Goal: Navigation & Orientation: Find specific page/section

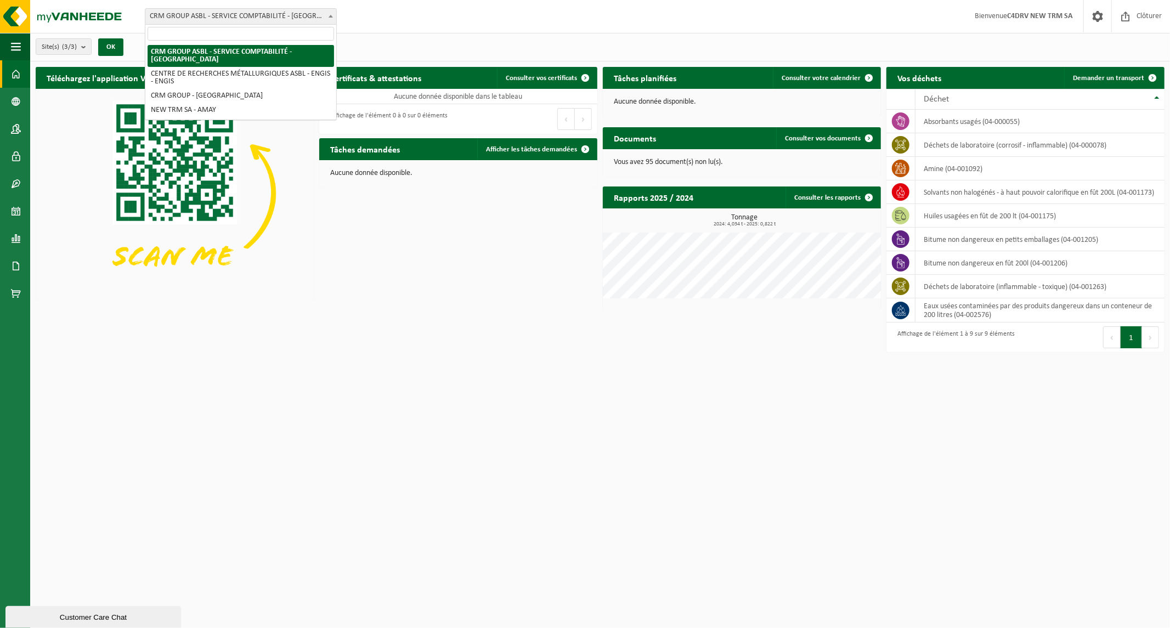
click at [230, 22] on span "CRM GROUP ASBL - SERVICE COMPTABILITÉ - [GEOGRAPHIC_DATA]" at bounding box center [240, 16] width 191 height 15
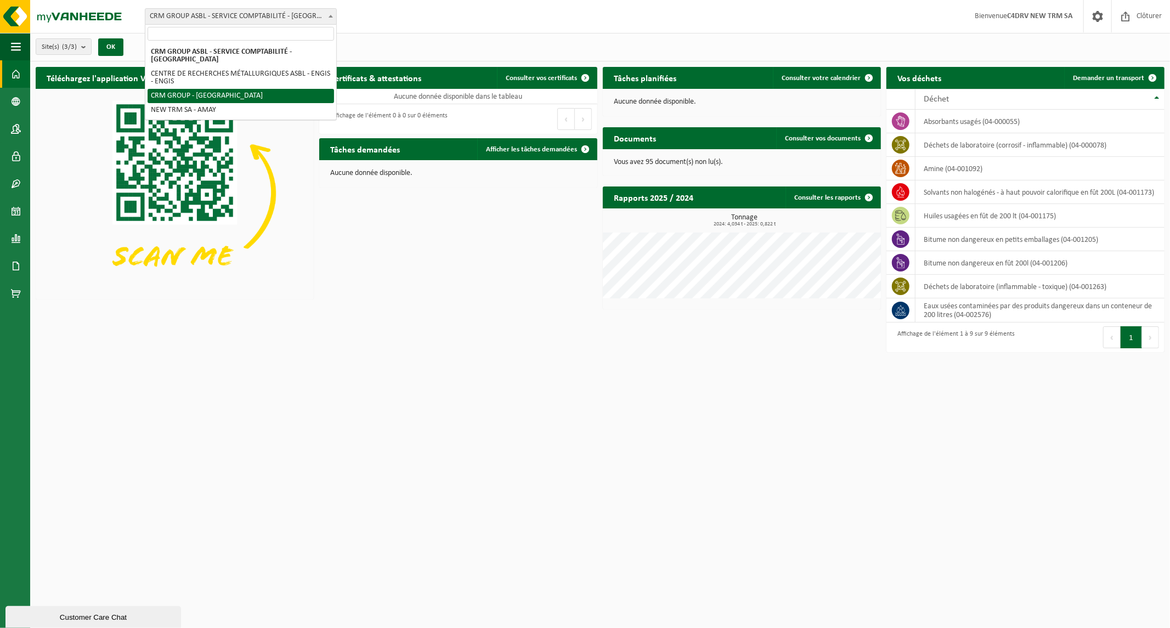
select select "6242"
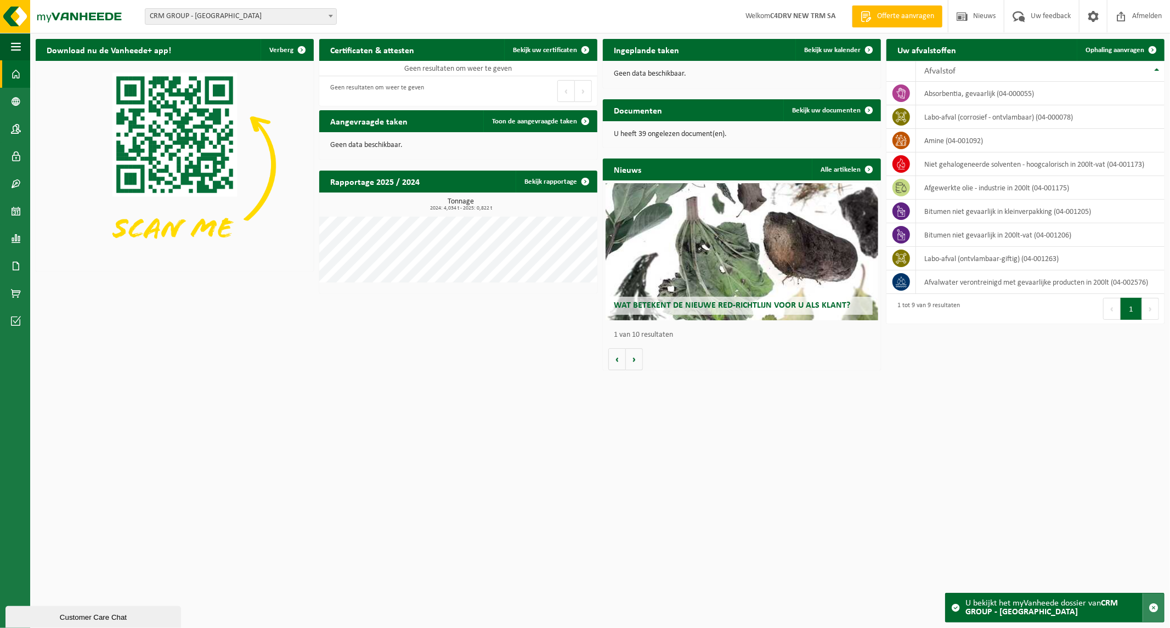
click at [1153, 604] on span "button" at bounding box center [1153, 608] width 10 height 10
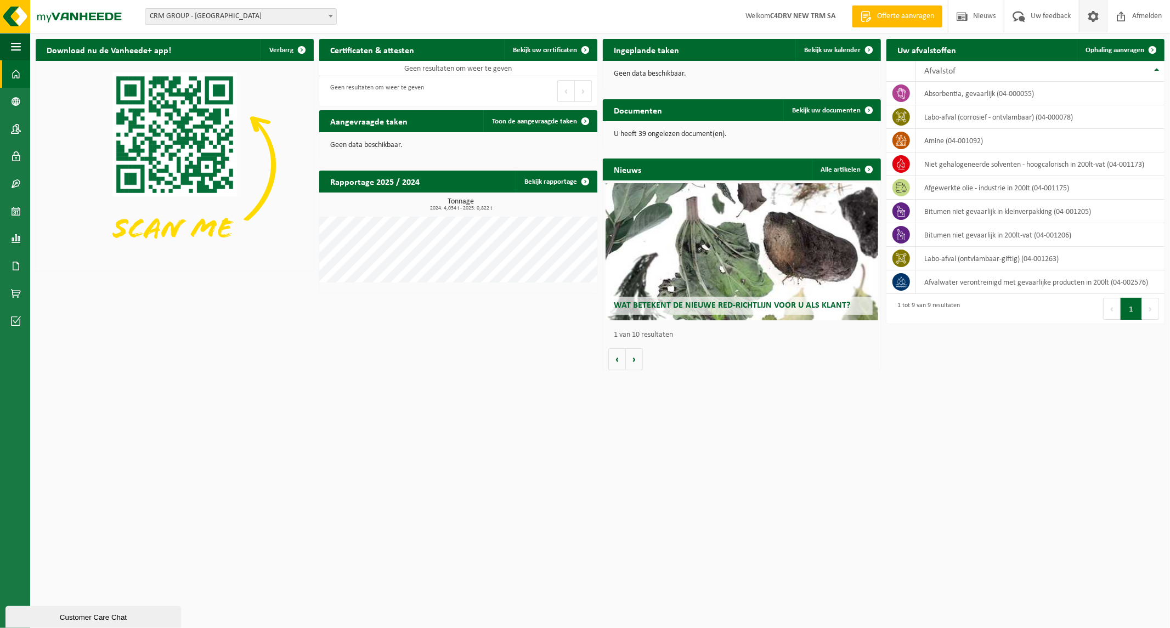
click at [1093, 16] on span at bounding box center [1093, 16] width 16 height 32
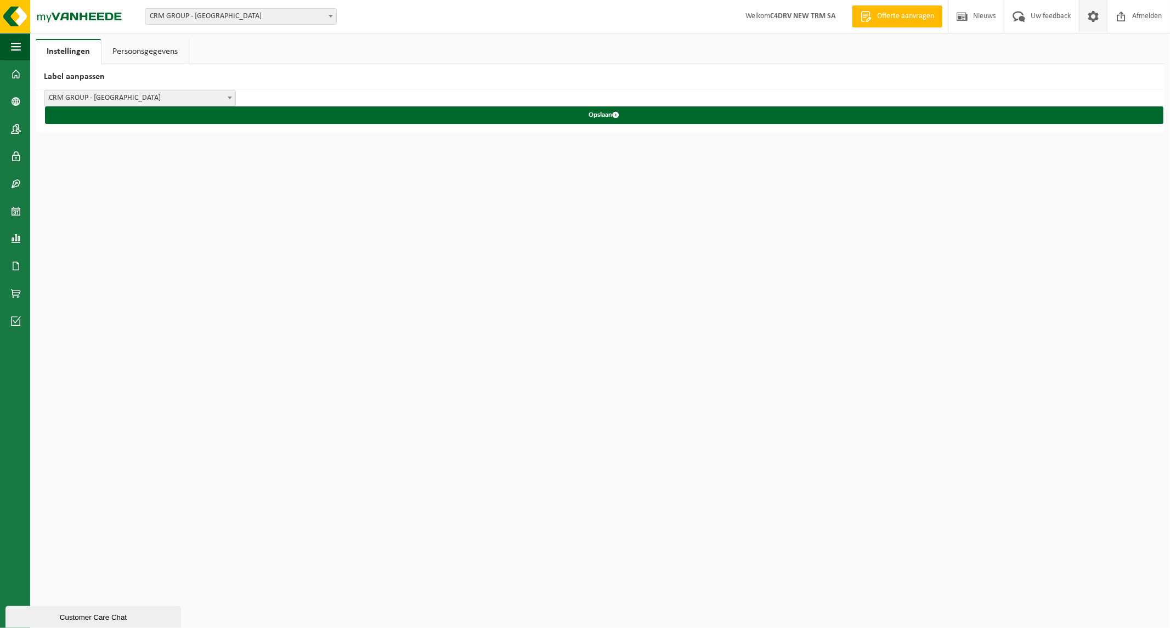
click at [65, 47] on link "Instellingen" at bounding box center [68, 51] width 65 height 25
click at [144, 47] on link "Persoonsgegevens" at bounding box center [144, 51] width 87 height 25
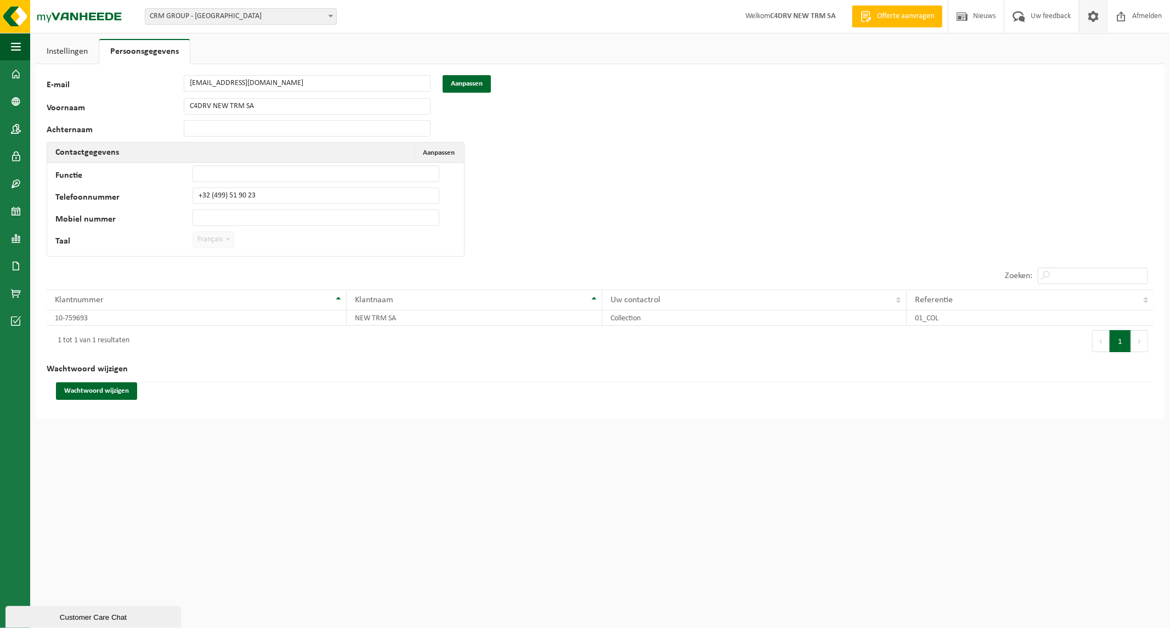
click at [73, 46] on link "Instellingen" at bounding box center [67, 51] width 63 height 25
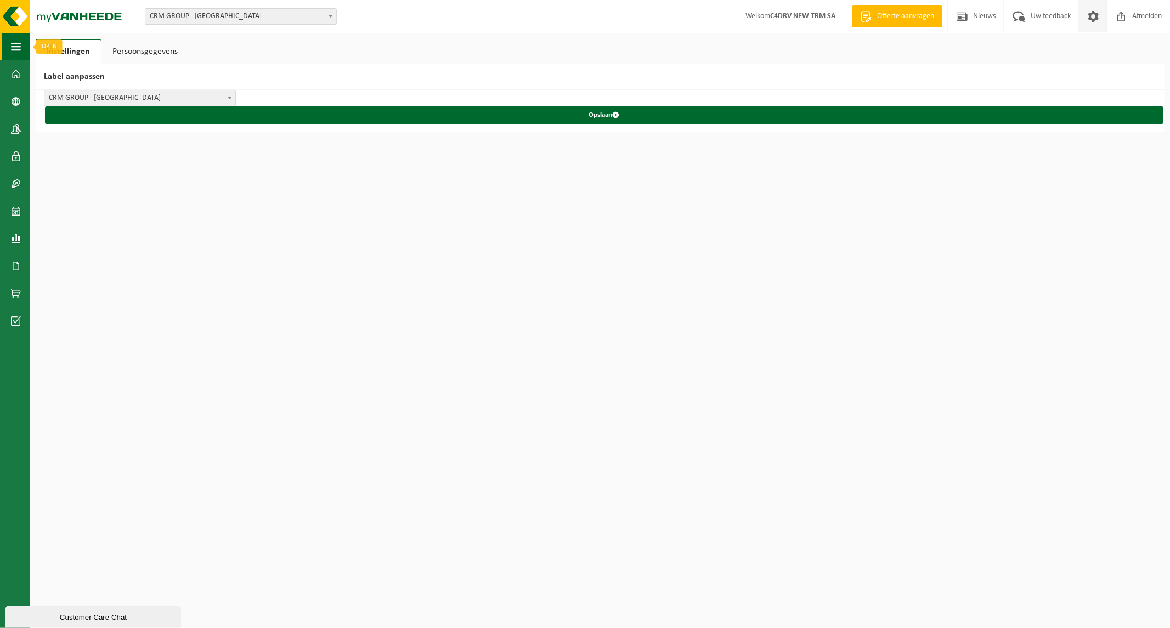
click at [22, 47] on button "Navigatie" at bounding box center [15, 46] width 30 height 27
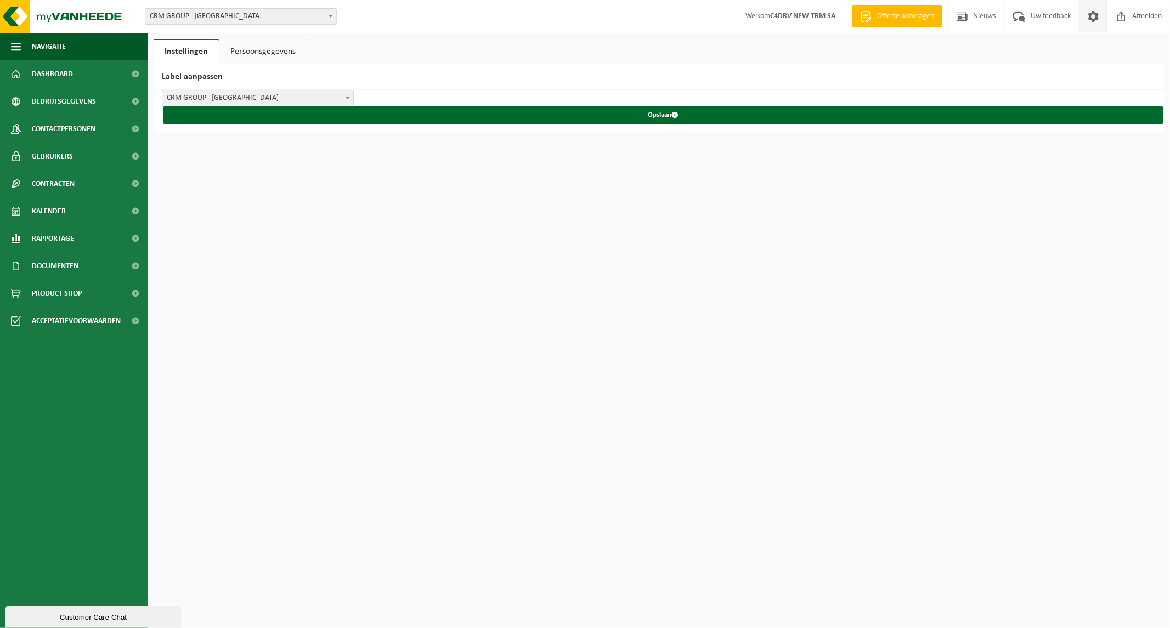
click at [675, 15] on div "Vestiging: CRM GROUP ASBL - SERVICE COMPTABILITÉ - LIÈGE CENTRE DE RECHERCHES M…" at bounding box center [585, 16] width 1170 height 33
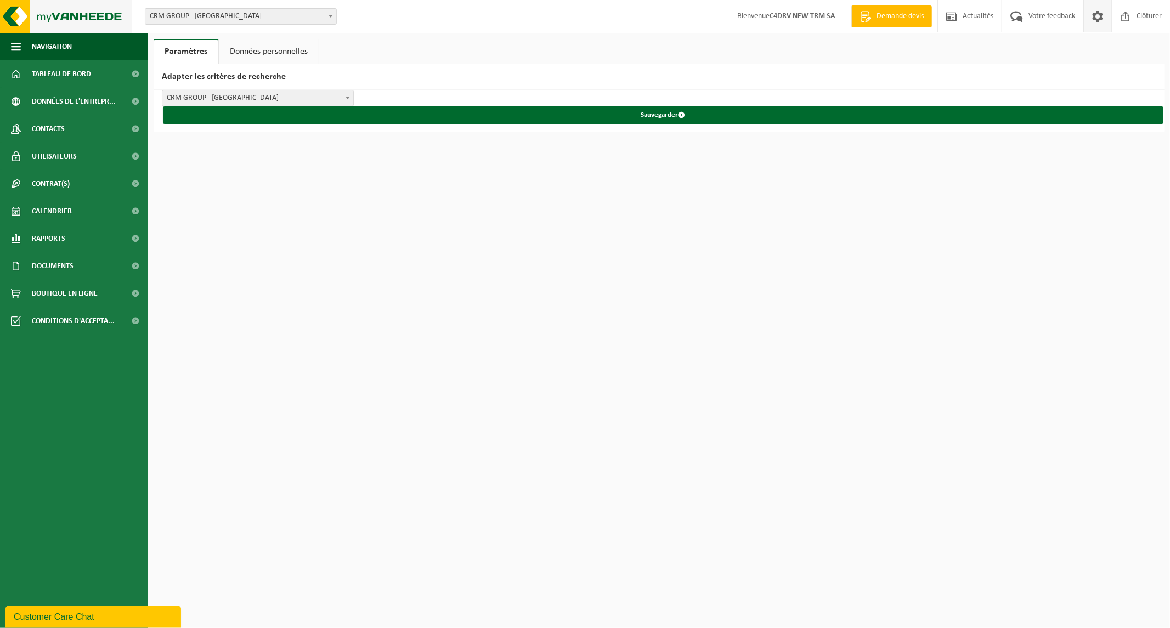
click at [100, 21] on img at bounding box center [66, 16] width 132 height 33
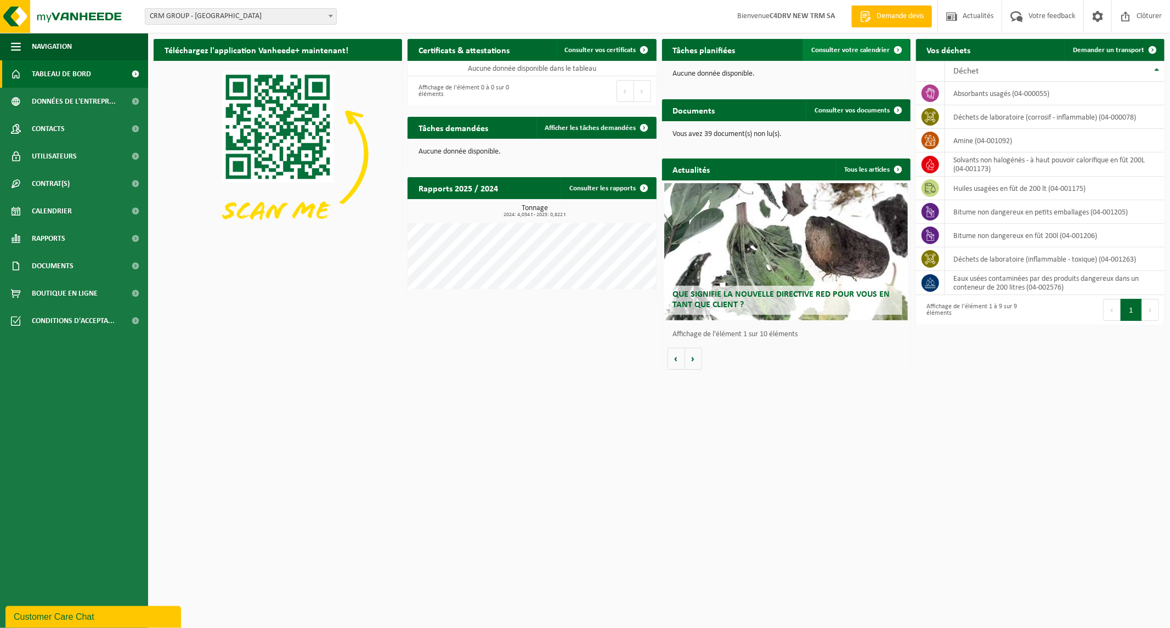
click at [827, 45] on link "Consulter votre calendrier" at bounding box center [855, 50] width 107 height 22
